Goal: Book appointment/travel/reservation

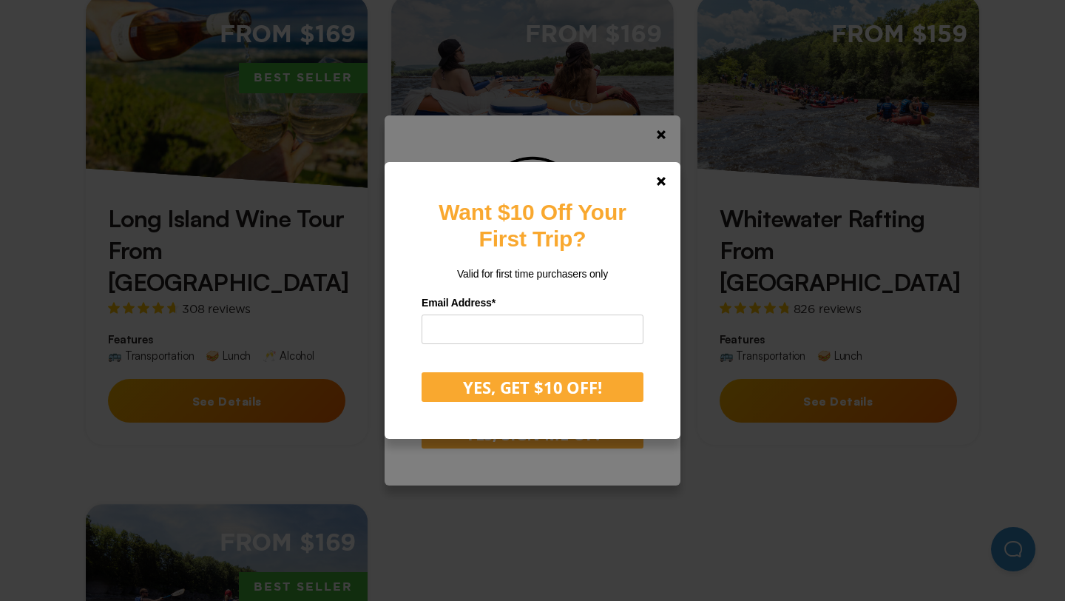
scroll to position [559, 0]
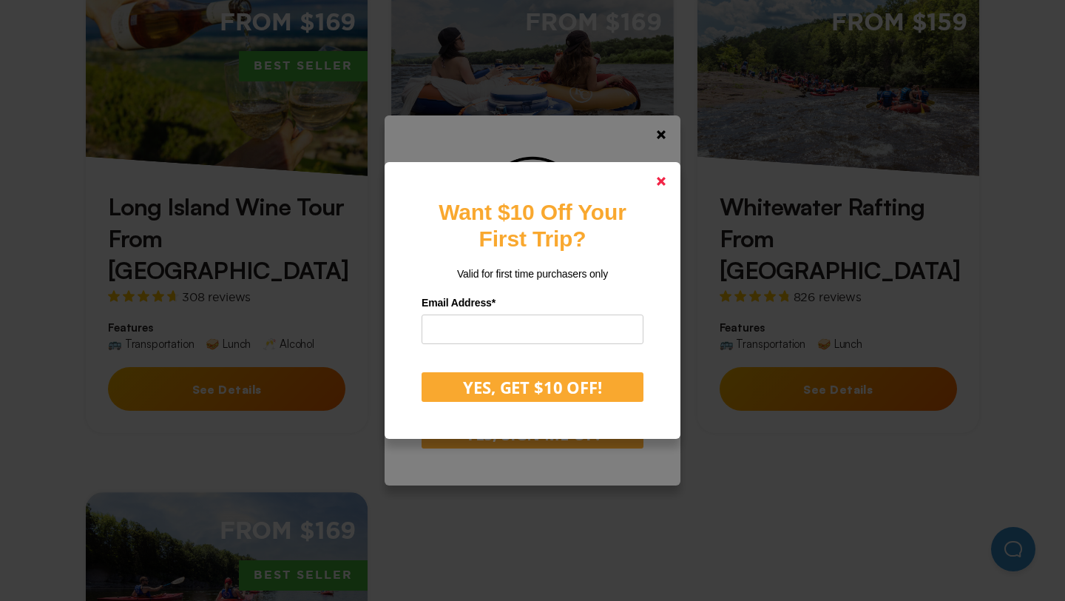
click at [664, 187] on link at bounding box center [662, 181] width 36 height 36
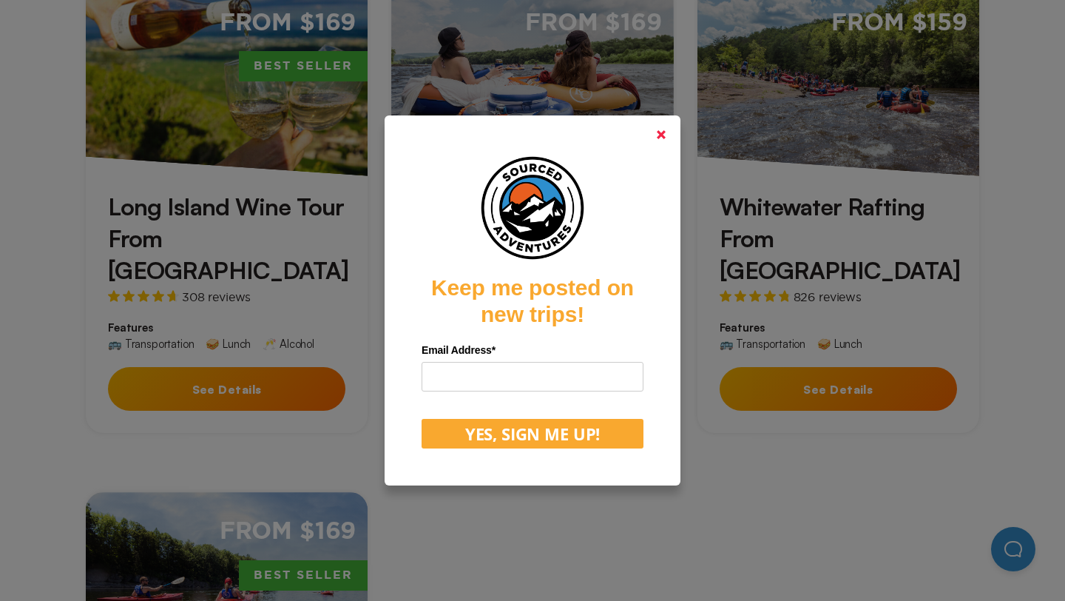
click at [670, 132] on link at bounding box center [662, 135] width 36 height 36
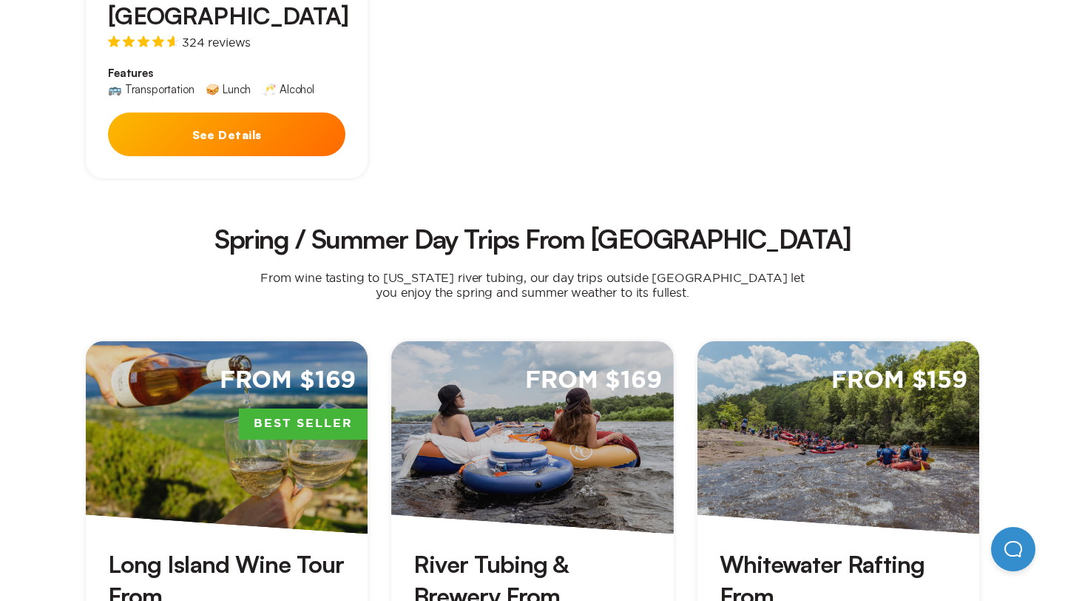
scroll to position [1435, 0]
